Goal: Use online tool/utility: Use online tool/utility

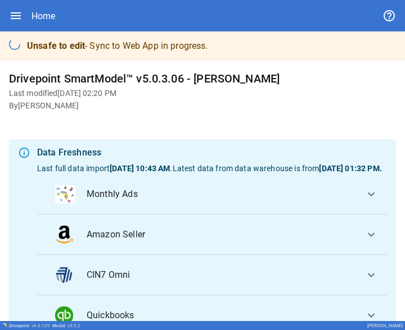
click at [209, 83] on h6 "Drivepoint SmartModel™ v5.0.3.06 - [PERSON_NAME]" at bounding box center [202, 79] width 387 height 18
click at [146, 46] on p "Unsafe to edit - Sync to Web App in progress." at bounding box center [117, 45] width 181 height 13
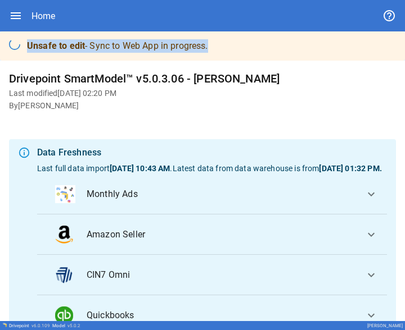
click at [146, 46] on p "Unsafe to edit - Sync to Web App in progress." at bounding box center [117, 45] width 181 height 13
drag, startPoint x: 285, startPoint y: 1, endPoint x: 356, endPoint y: 43, distance: 82.4
click at [349, 48] on div "Unsafe to edit - Sync to Web App in progress." at bounding box center [202, 45] width 405 height 29
